Goal: Contribute content

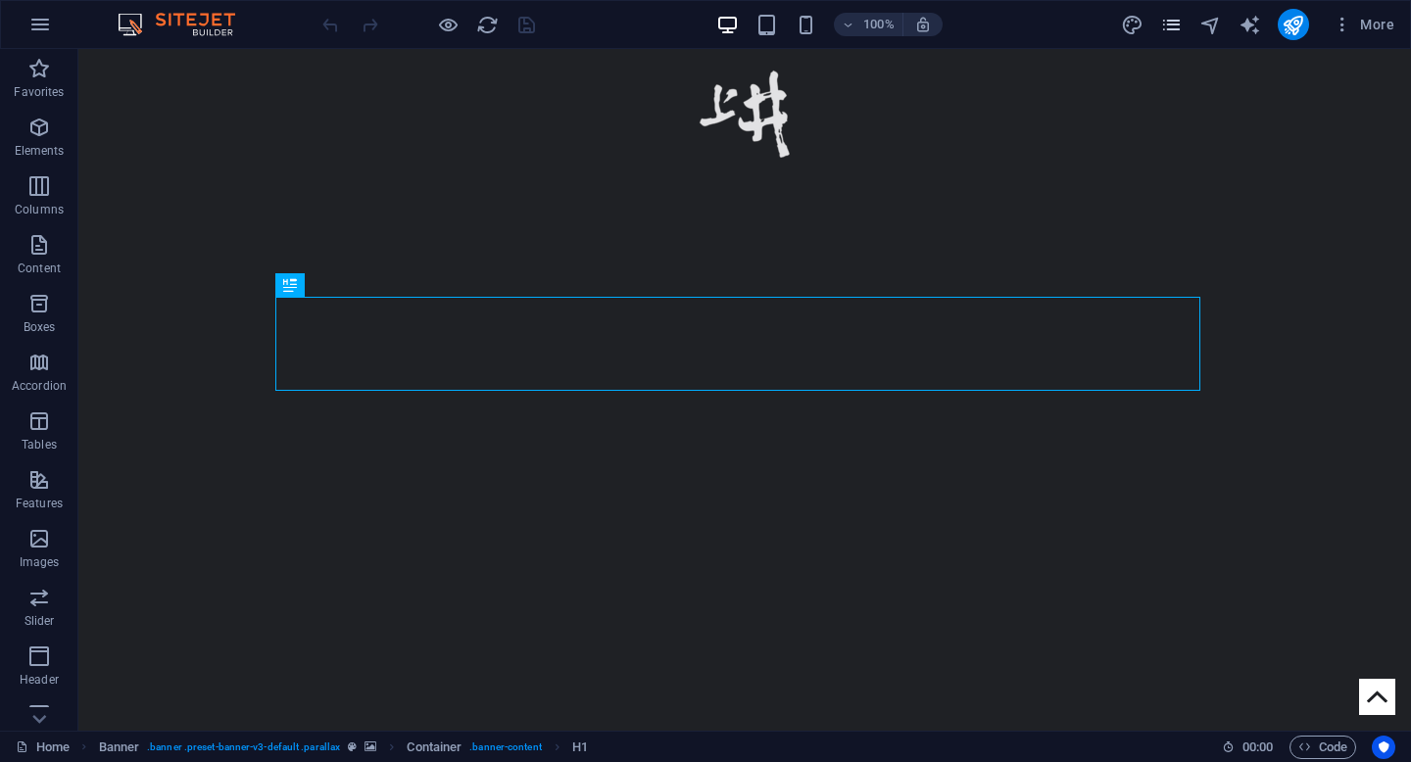
click at [1170, 26] on icon "pages" at bounding box center [1171, 25] width 23 height 23
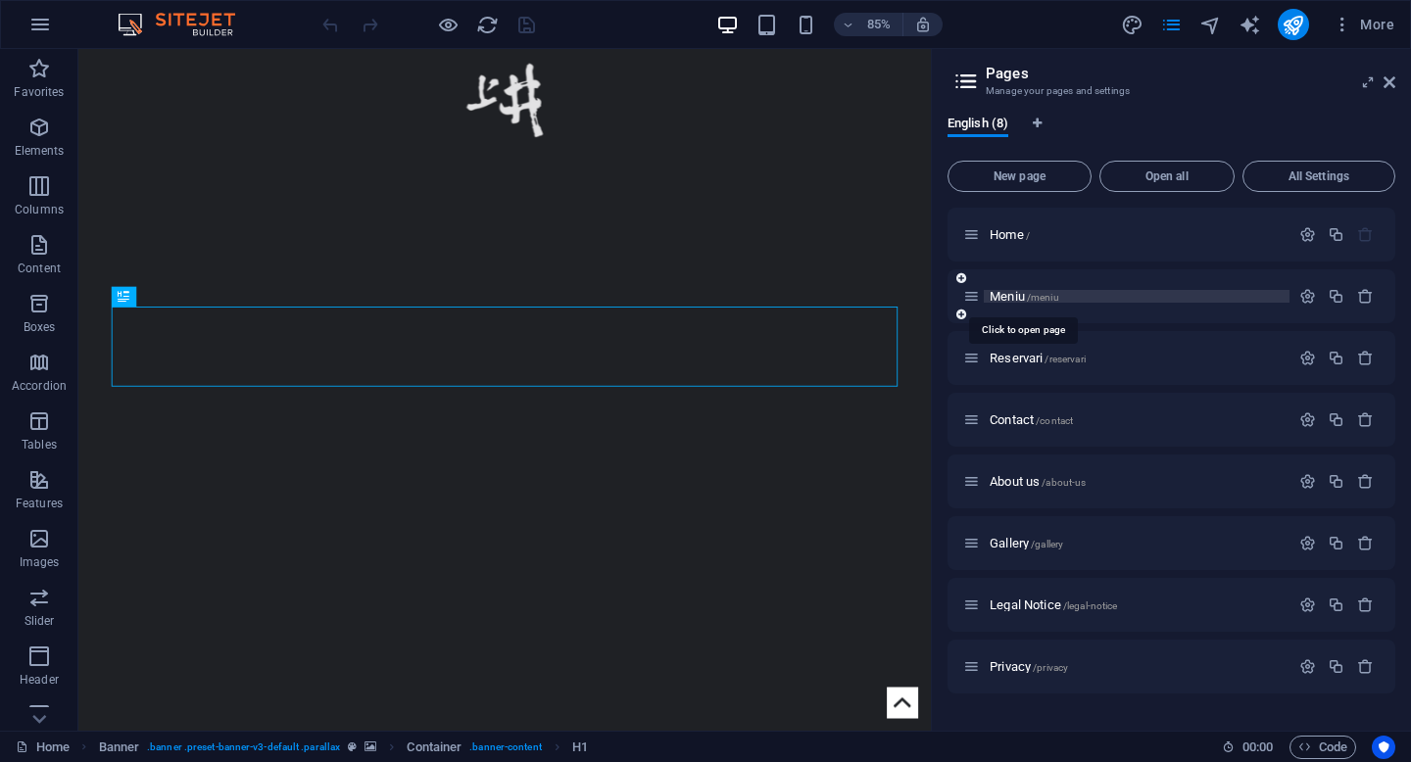
click at [1005, 298] on span "Meniu /meniu" at bounding box center [1025, 296] width 70 height 15
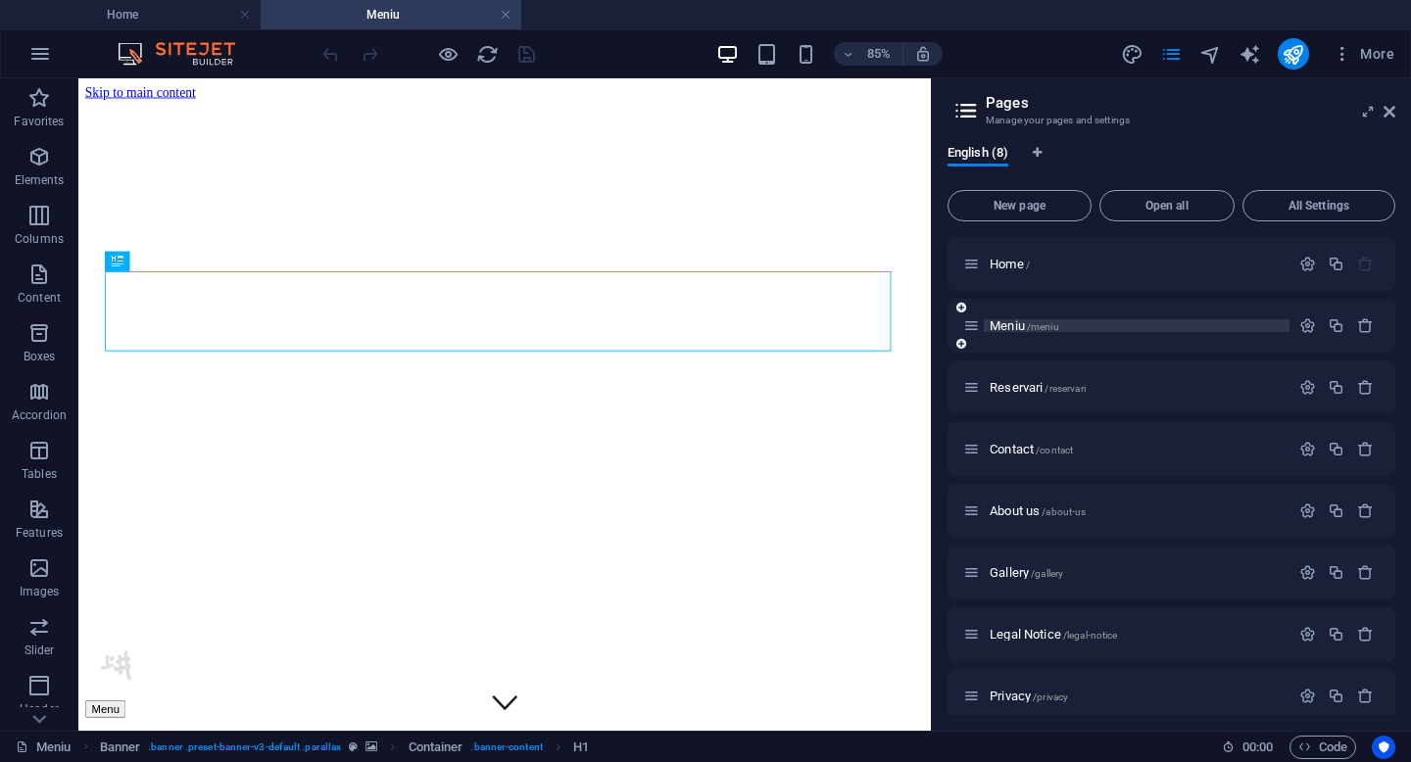
click at [1014, 326] on span "Meniu /meniu" at bounding box center [1025, 326] width 70 height 15
click at [1393, 111] on icon at bounding box center [1390, 112] width 12 height 16
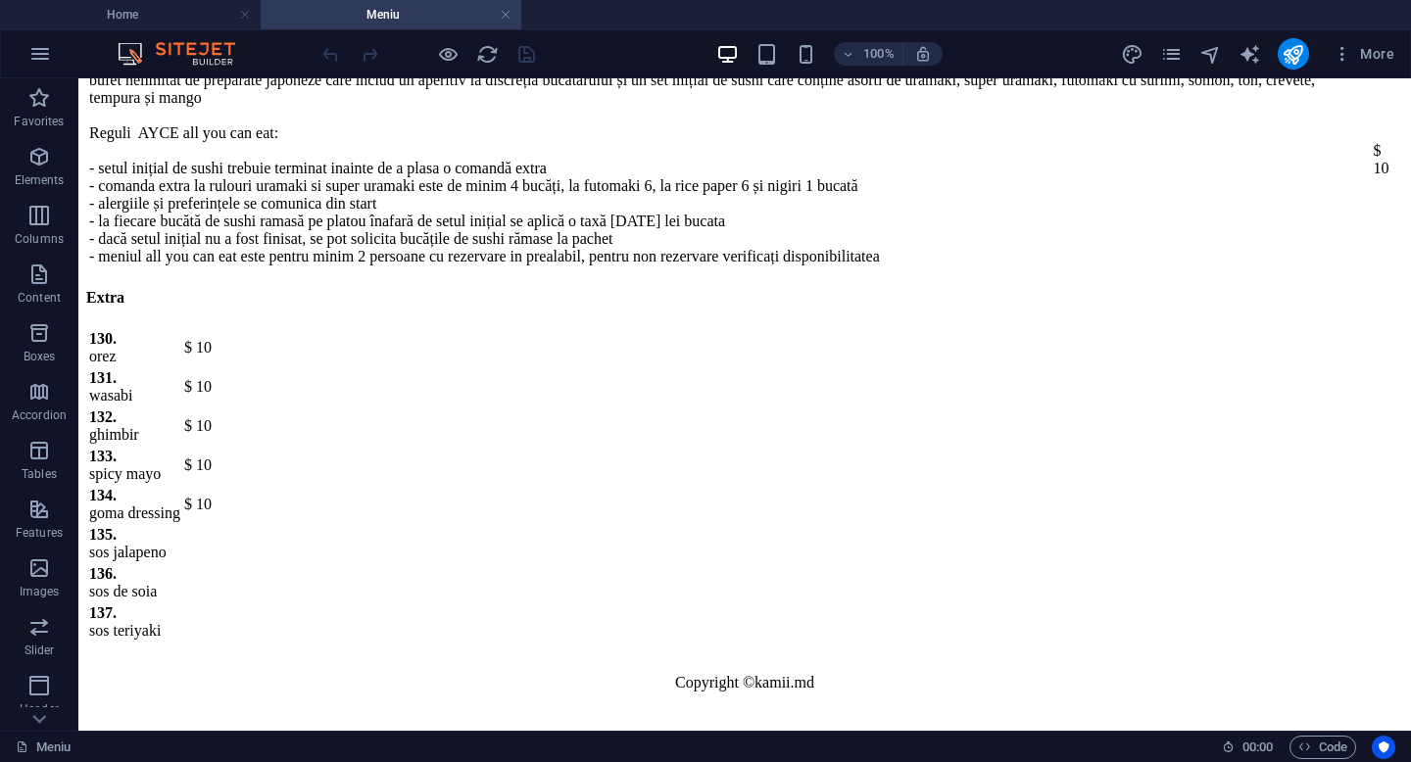
scroll to position [12427, 0]
click at [736, 672] on div "+ Add section" at bounding box center [745, 676] width 109 height 33
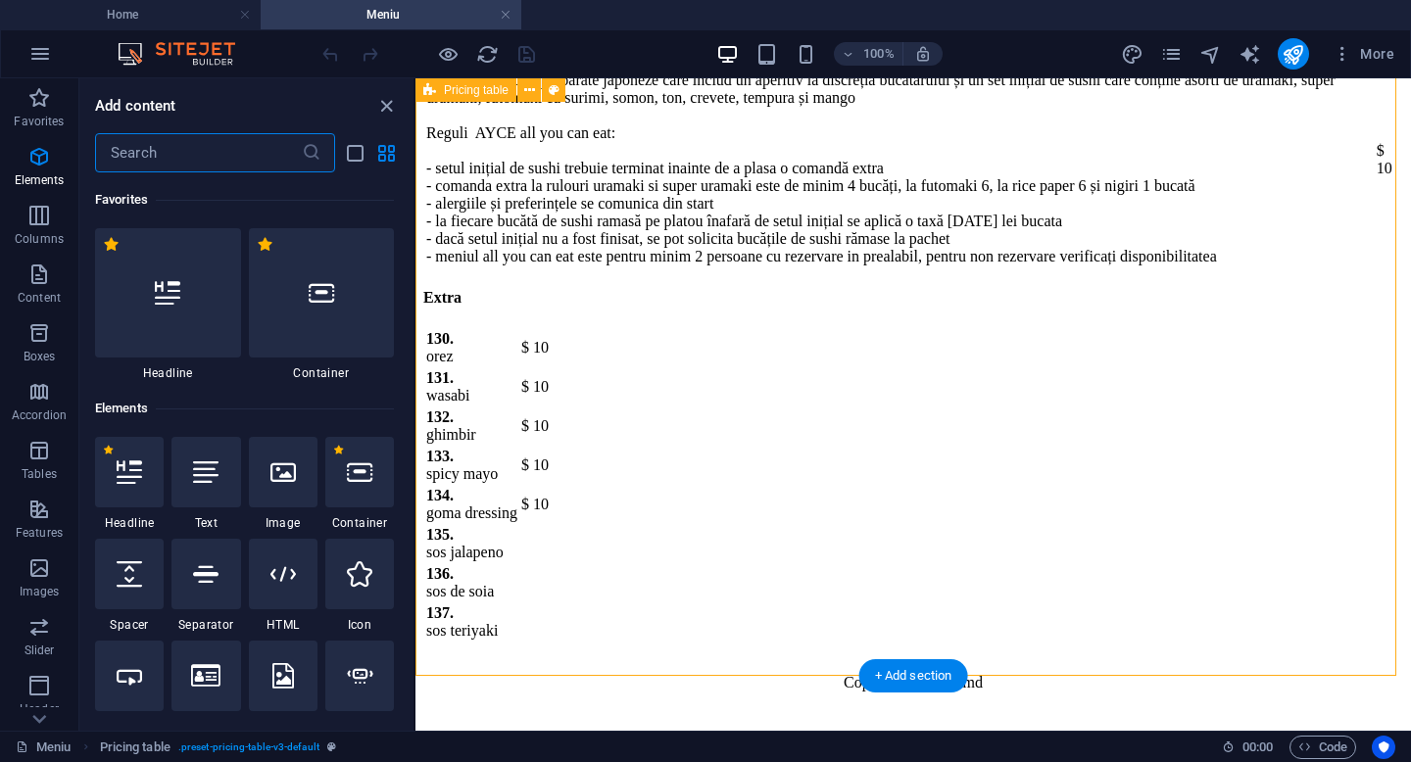
scroll to position [3429, 0]
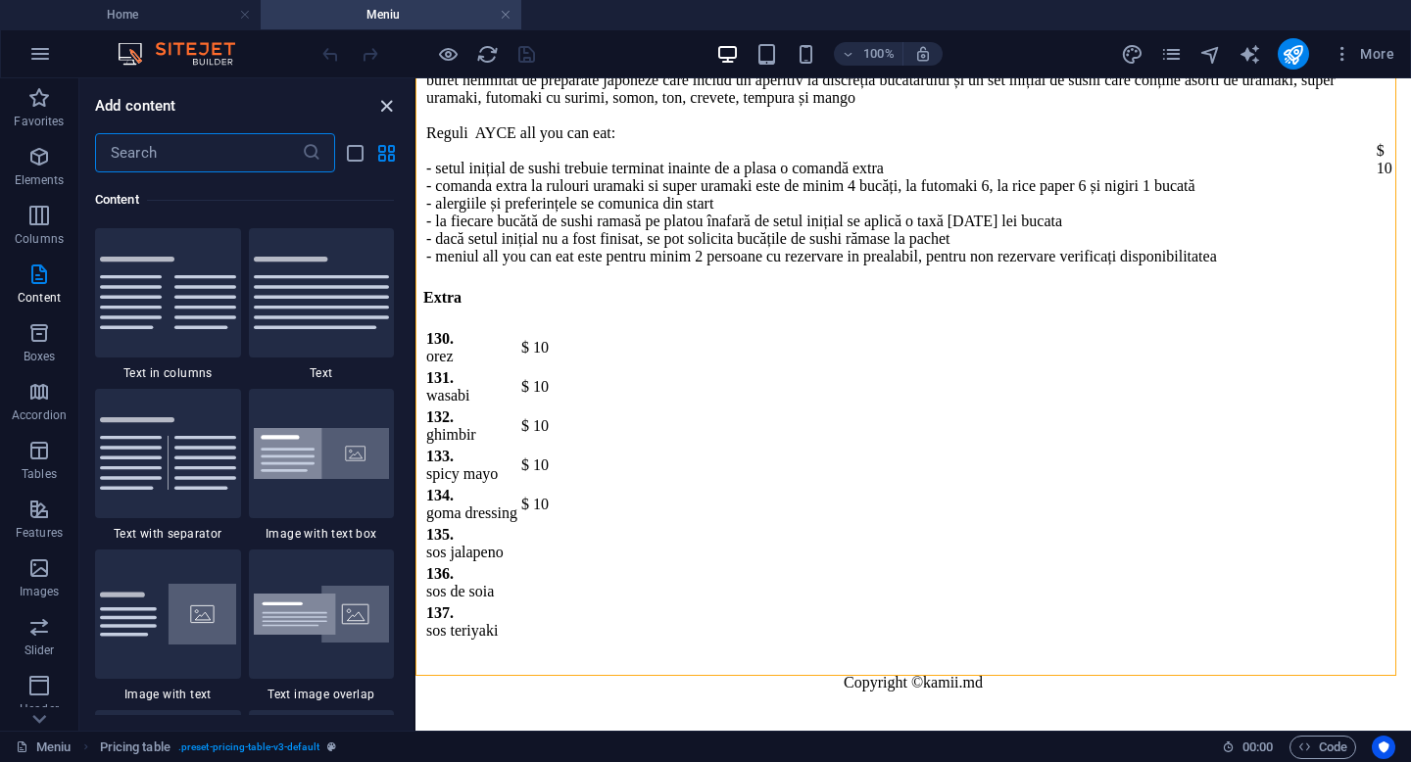
click at [385, 103] on icon "close panel" at bounding box center [386, 106] width 23 height 23
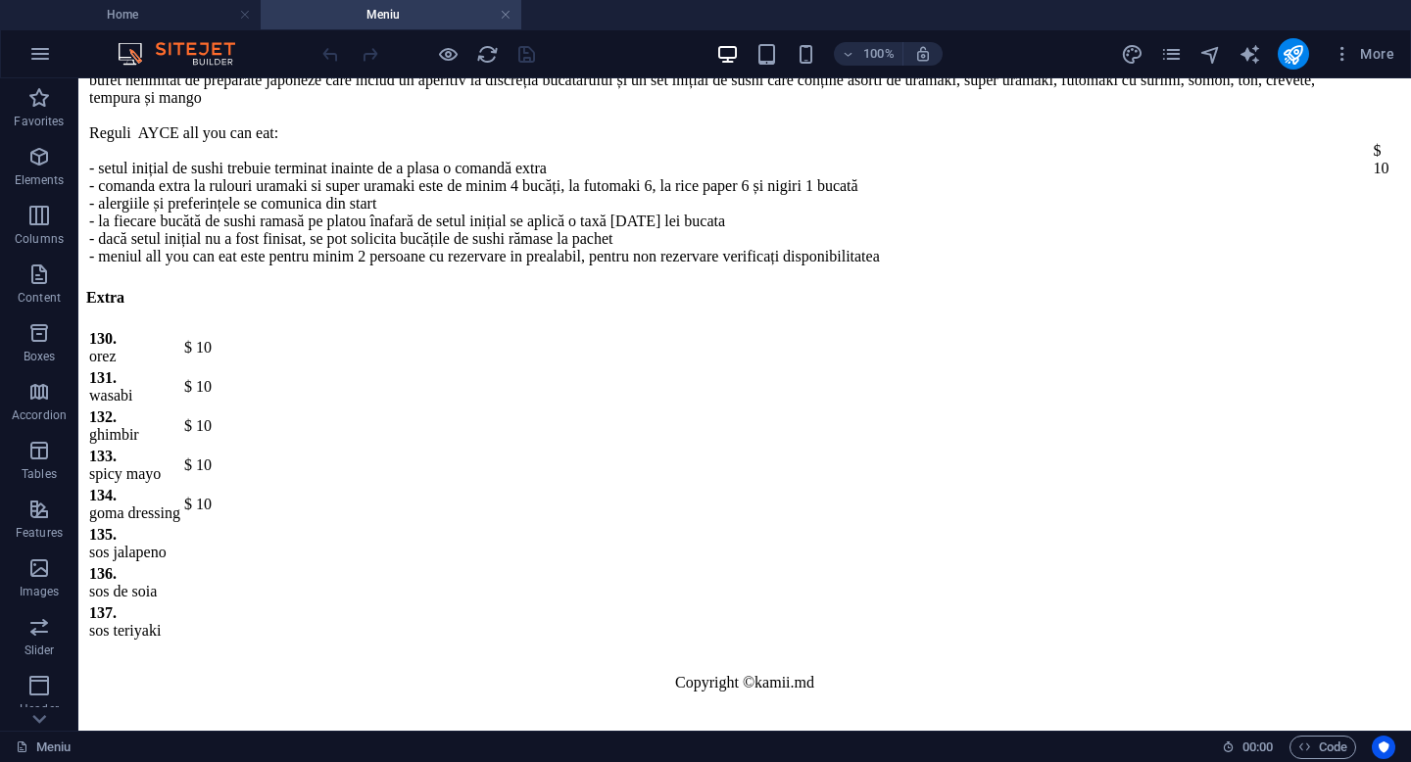
scroll to position [12427, 0]
click at [744, 677] on div "+ Add section" at bounding box center [745, 676] width 109 height 33
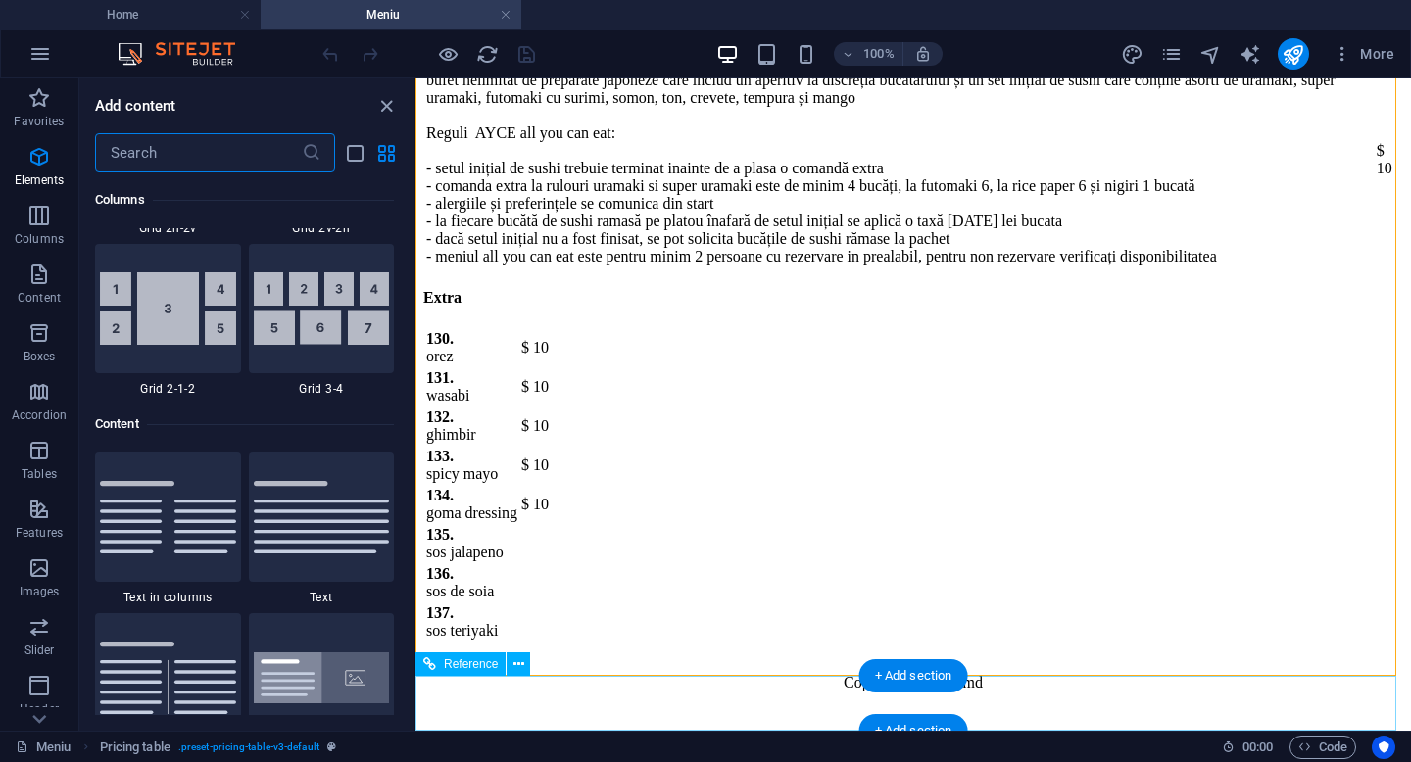
scroll to position [3429, 0]
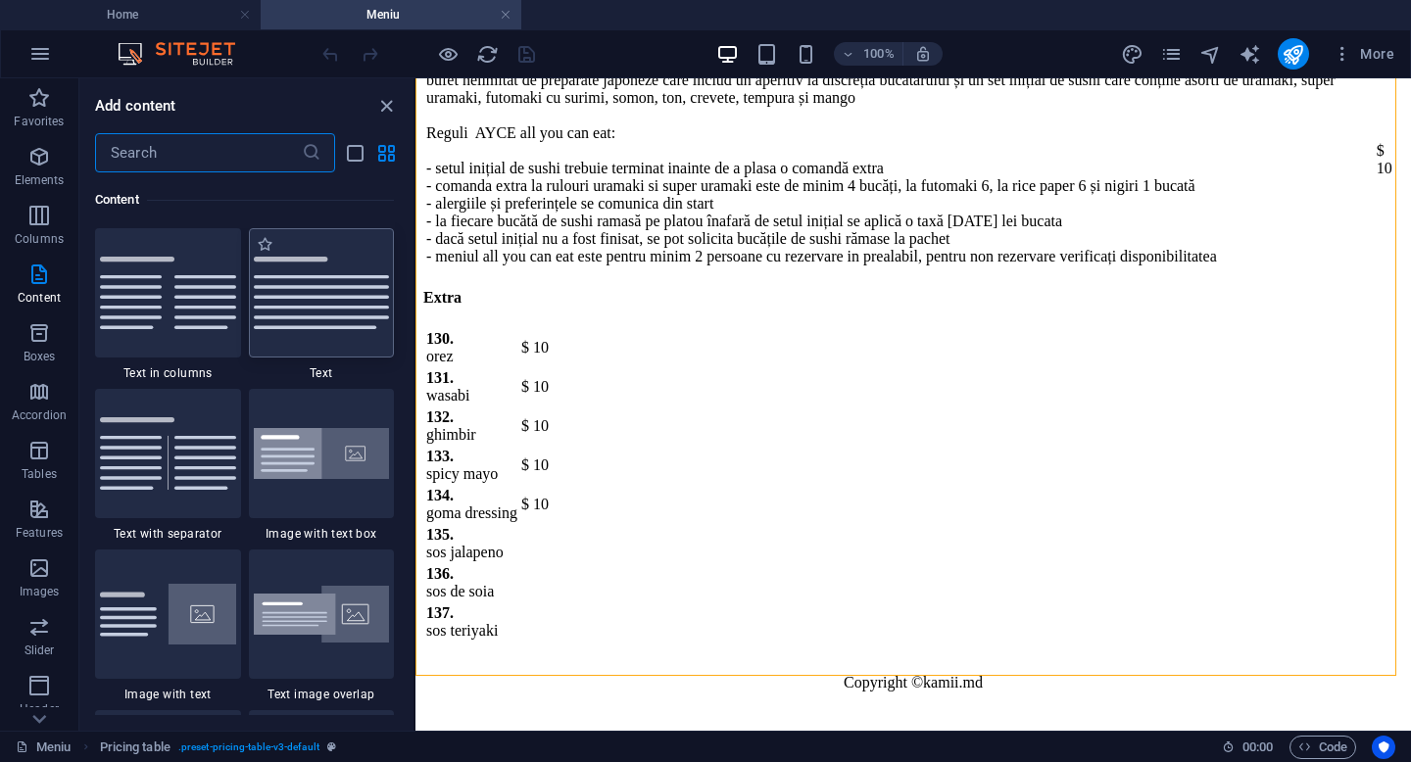
click at [315, 303] on img at bounding box center [322, 293] width 136 height 73
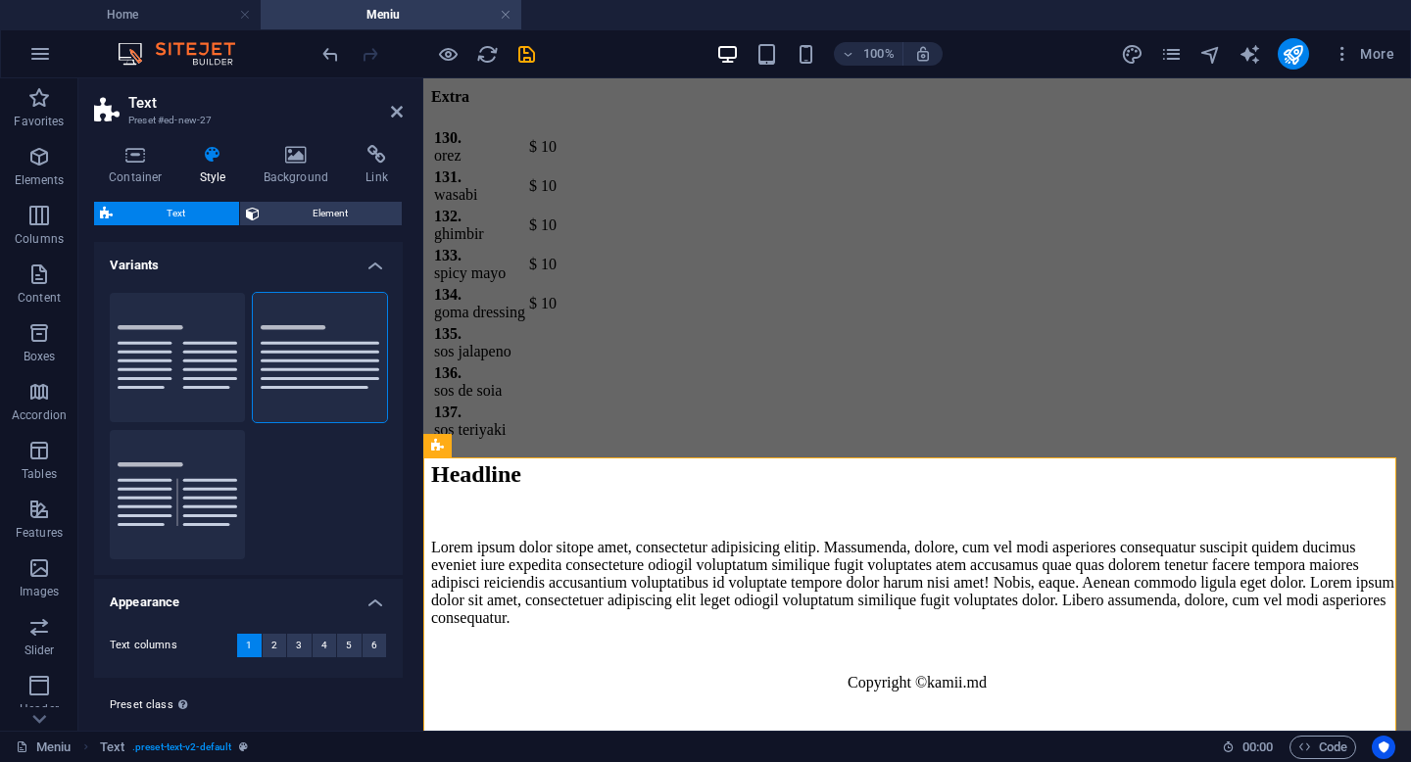
scroll to position [12788, 0]
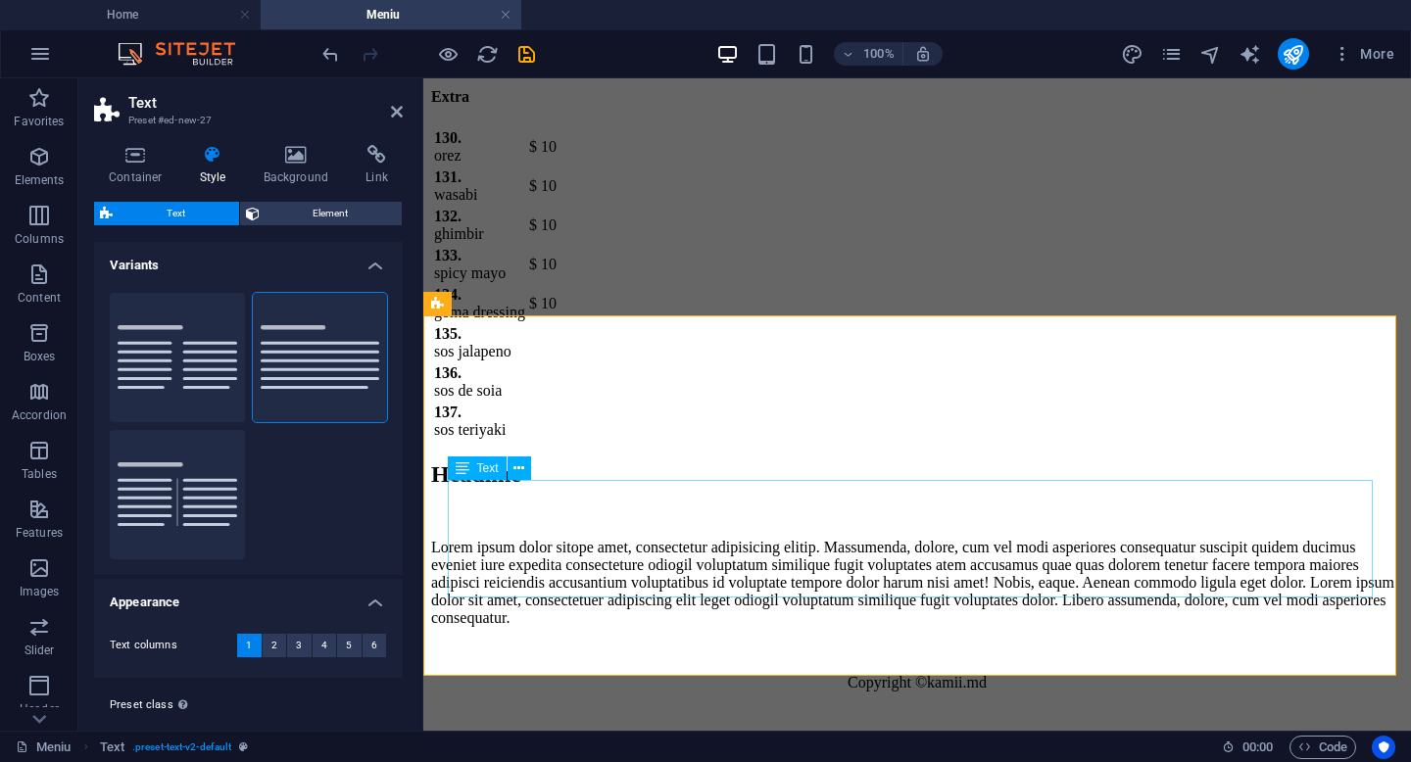
click at [668, 539] on div "Lorem ipsum dolor sitope amet, consectetur adipisicing elitip. Massumenda, dolo…" at bounding box center [917, 583] width 972 height 88
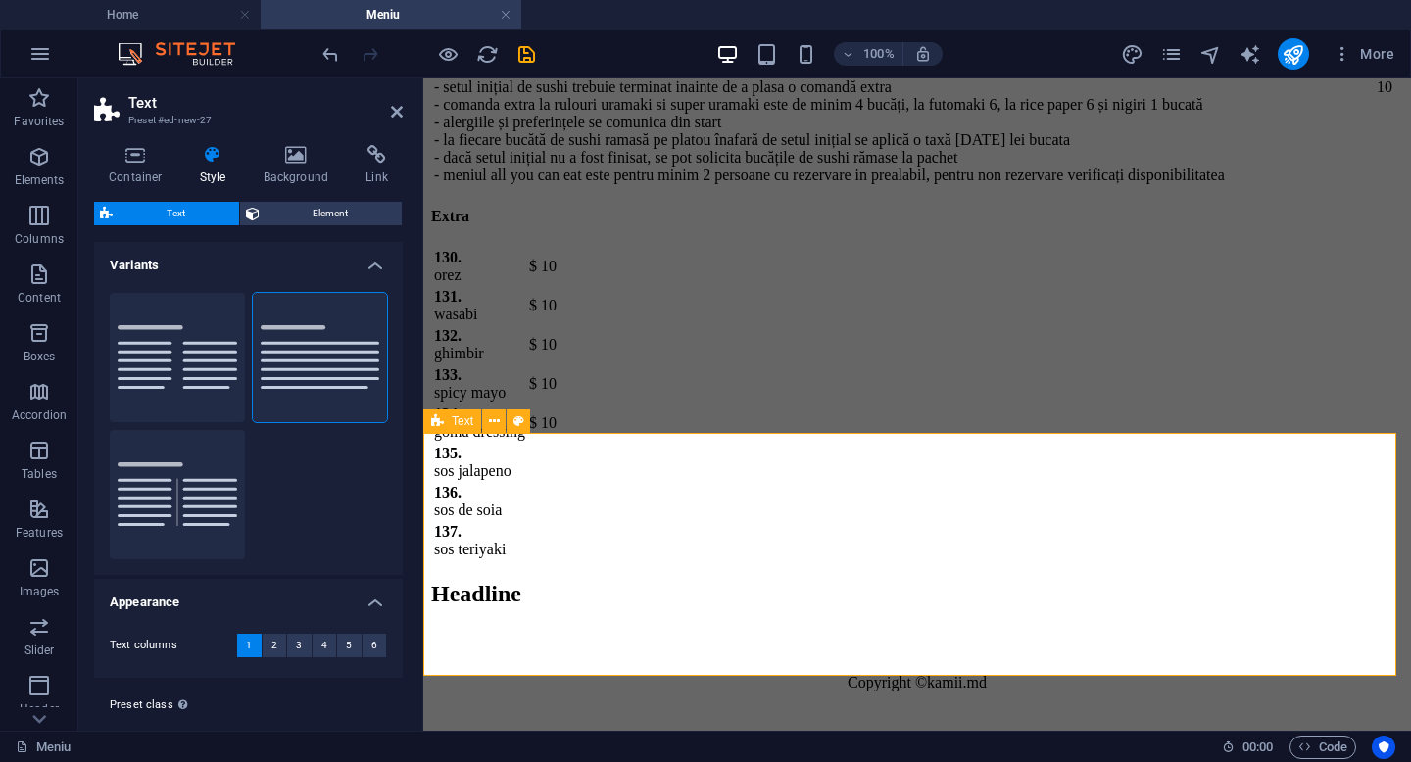
scroll to position [12670, 0]
click at [676, 581] on div "Headline" at bounding box center [917, 594] width 972 height 26
